Goal: Entertainment & Leisure: Consume media (video, audio)

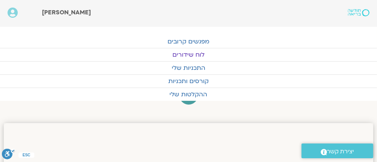
click at [184, 53] on link "לוח שידורים" at bounding box center [188, 54] width 377 height 13
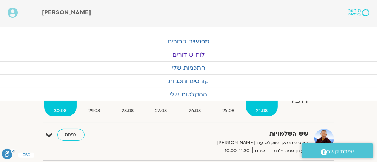
click at [262, 109] on span "24.08" at bounding box center [262, 111] width 32 height 8
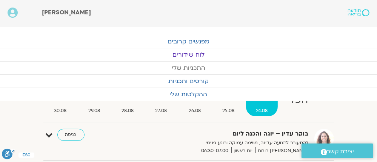
scroll to position [91, 0]
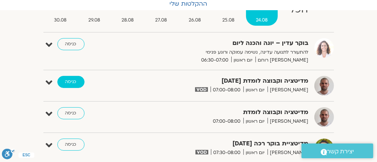
click at [69, 81] on link "כניסה" at bounding box center [70, 82] width 27 height 12
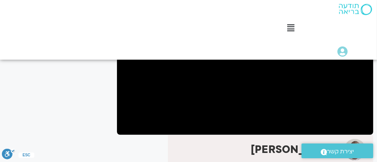
scroll to position [158, 0]
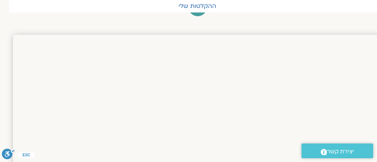
scroll to position [0, -9]
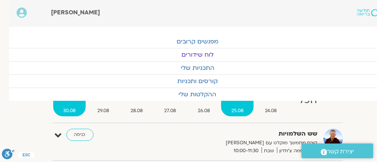
click at [232, 108] on span "25.08" at bounding box center [237, 111] width 32 height 8
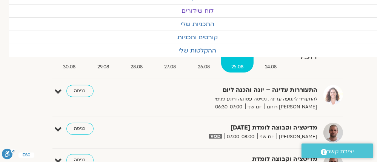
scroll to position [91, -9]
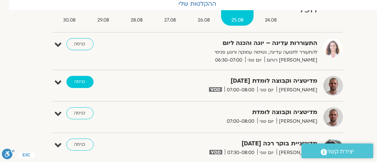
click at [77, 80] on link "כניסה" at bounding box center [79, 82] width 27 height 12
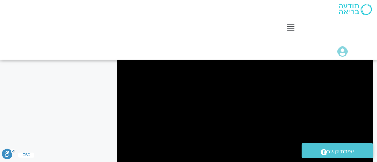
scroll to position [91, 0]
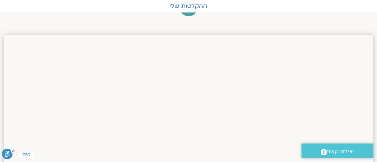
scroll to position [88, -9]
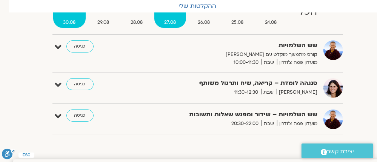
click at [164, 20] on span "27.08" at bounding box center [170, 22] width 32 height 8
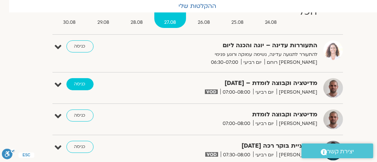
click at [79, 83] on link "כניסה" at bounding box center [79, 84] width 27 height 12
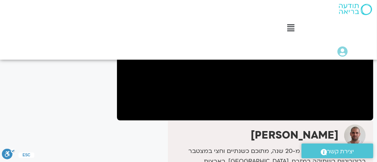
scroll to position [110, 0]
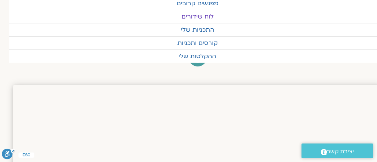
scroll to position [0, -9]
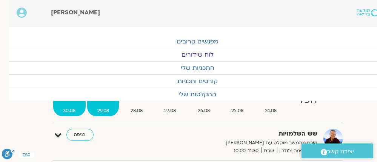
click at [100, 108] on span "29.08" at bounding box center [103, 111] width 32 height 8
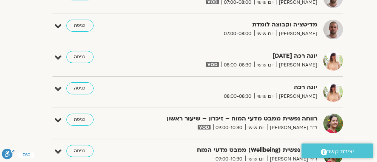
scroll to position [151, -9]
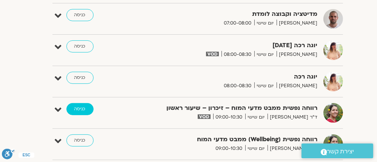
click at [78, 106] on link "כניסה" at bounding box center [79, 109] width 27 height 12
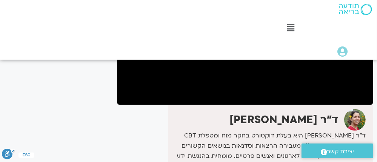
scroll to position [171, 0]
